Goal: Find specific page/section: Find specific page/section

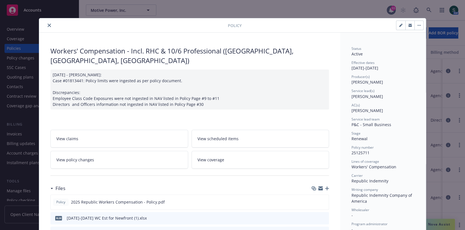
scroll to position [0, 0]
click at [50, 25] on icon "close" at bounding box center [49, 25] width 3 height 3
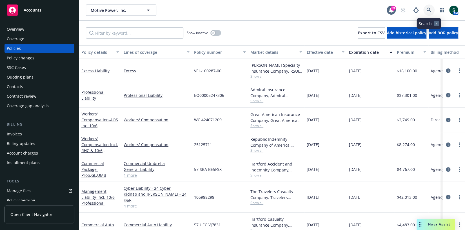
click at [429, 6] on link at bounding box center [429, 10] width 11 height 11
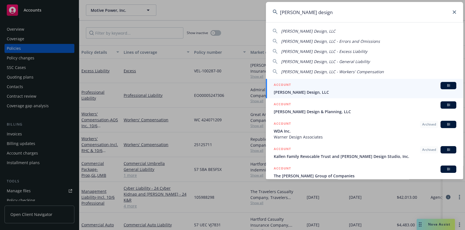
type input "[PERSON_NAME] design"
click at [297, 88] on div "ACCOUNT BI" at bounding box center [365, 85] width 183 height 7
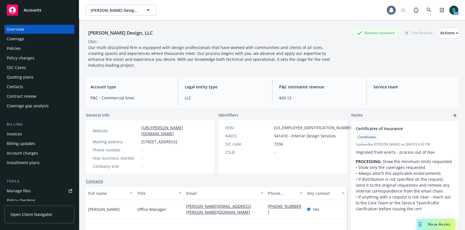
click at [23, 50] on div "Policies" at bounding box center [39, 48] width 65 height 9
